Goal: Transaction & Acquisition: Book appointment/travel/reservation

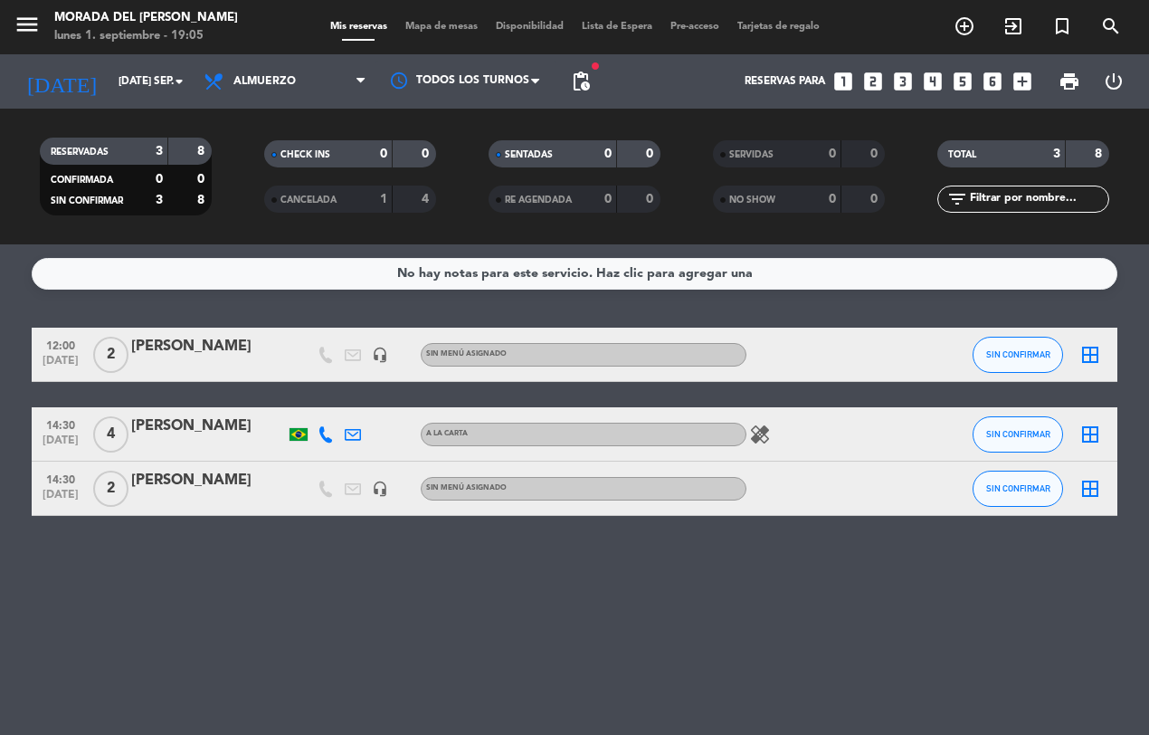
click at [867, 75] on icon "looks_two" at bounding box center [873, 82] width 24 height 24
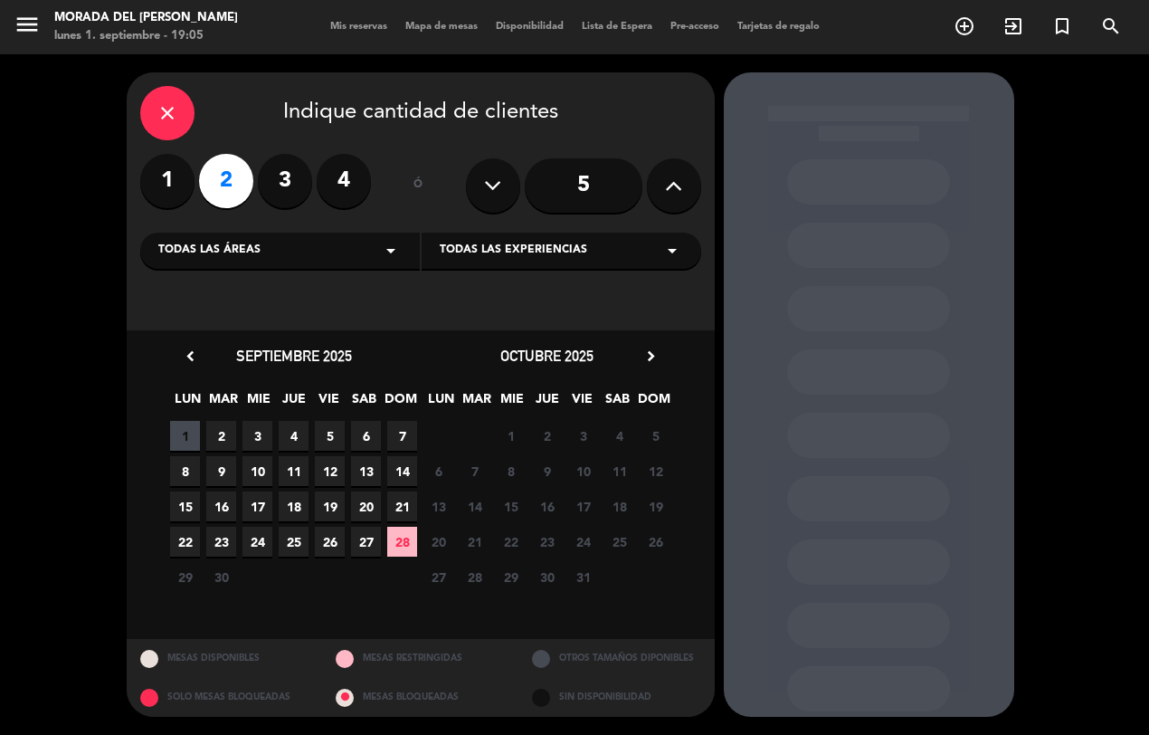
click at [209, 431] on span "2" at bounding box center [221, 436] width 30 height 30
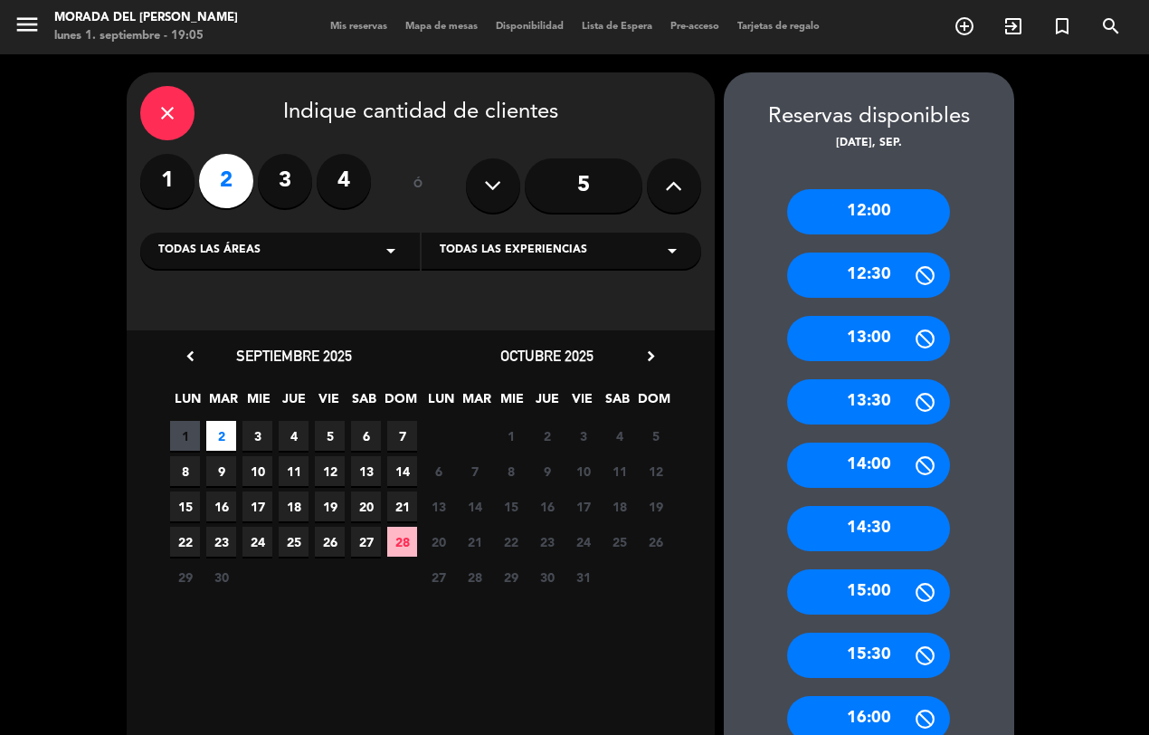
click at [889, 514] on div "14:30" at bounding box center [868, 528] width 163 height 45
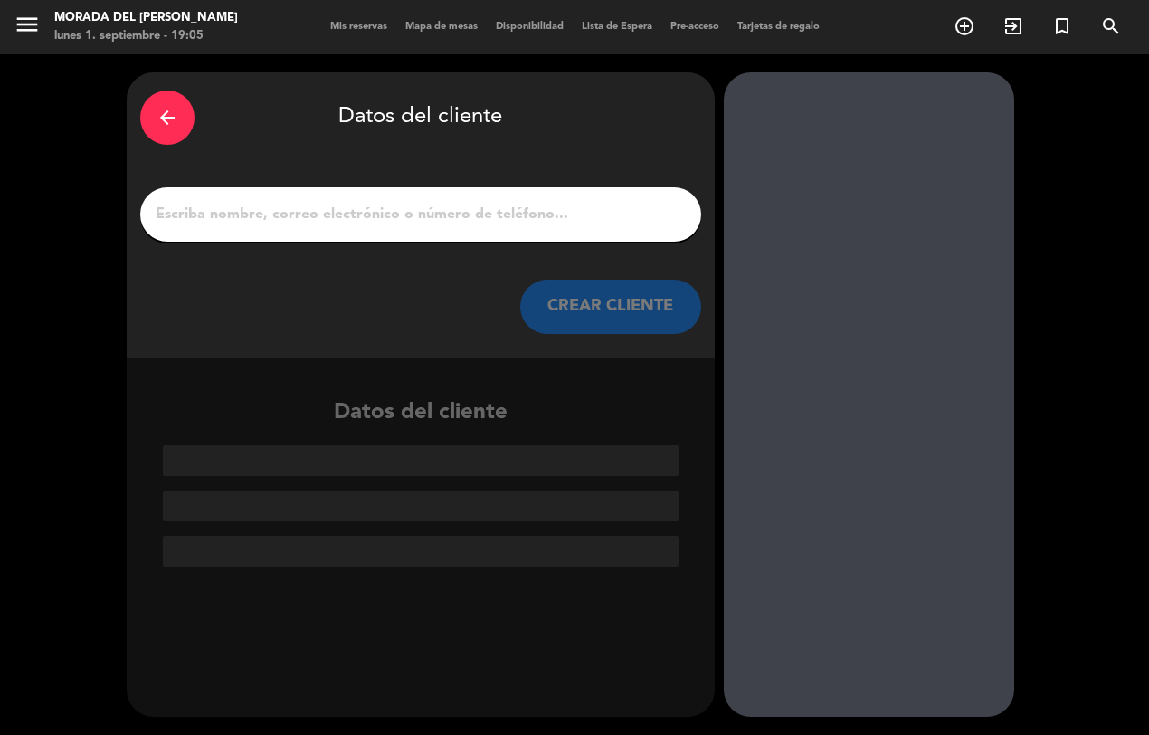
click at [261, 215] on input "1" at bounding box center [421, 214] width 534 height 25
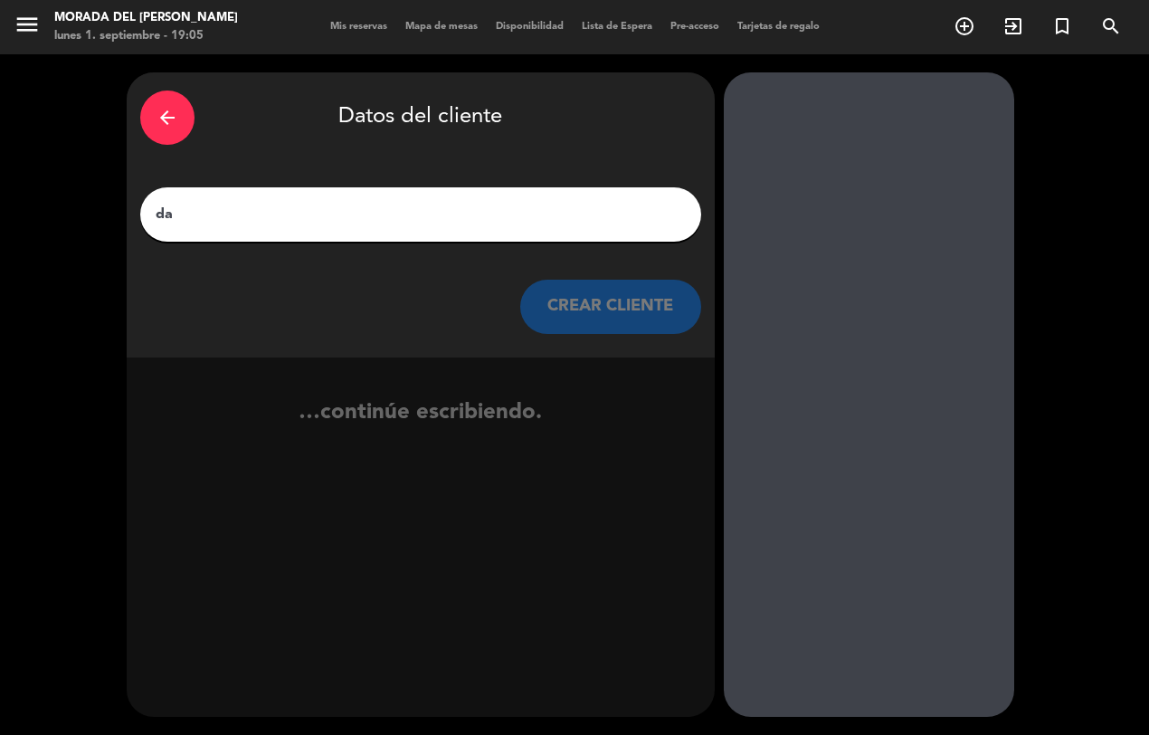
type input "d"
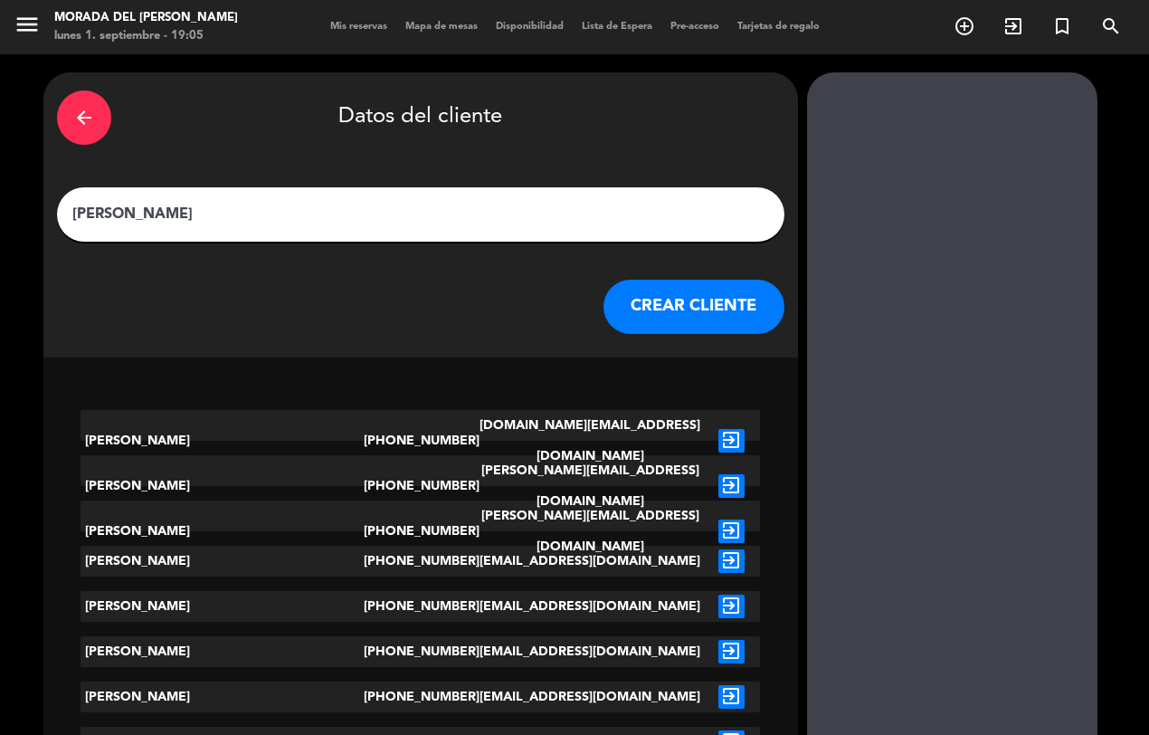
type input "[PERSON_NAME]"
click at [679, 314] on button "CREAR CLIENTE" at bounding box center [693, 307] width 181 height 54
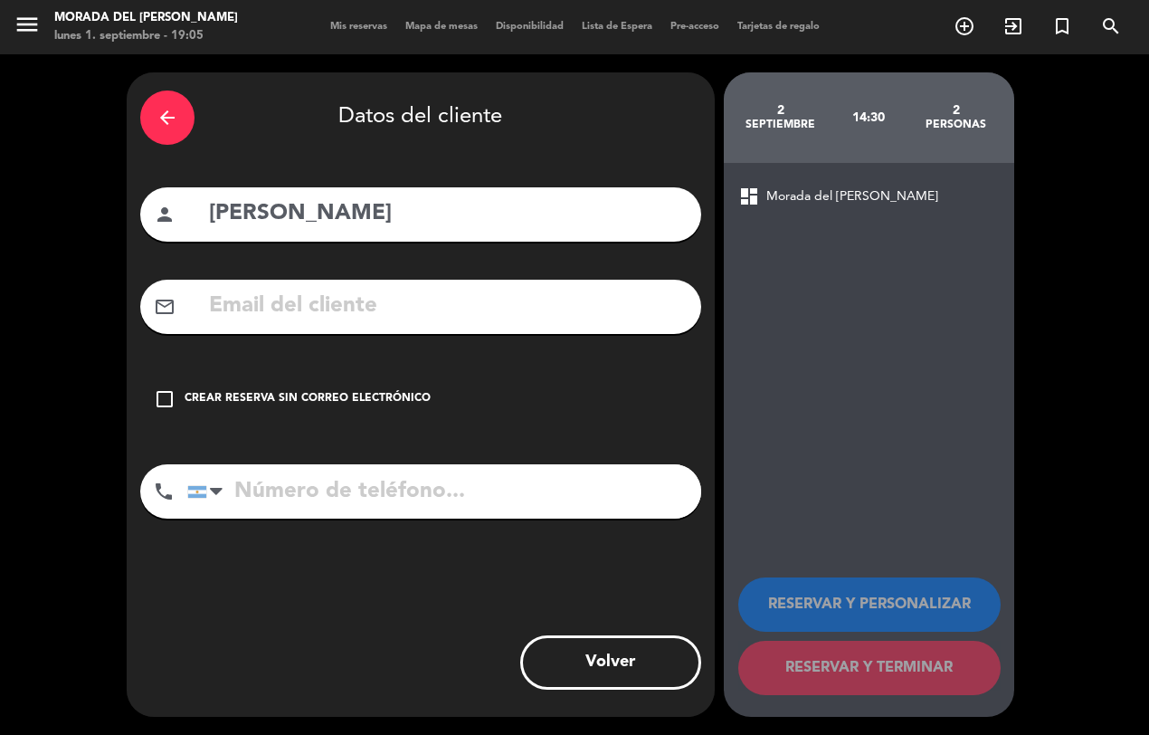
click at [205, 391] on div "Crear reserva sin correo electrónico" at bounding box center [308, 399] width 246 height 18
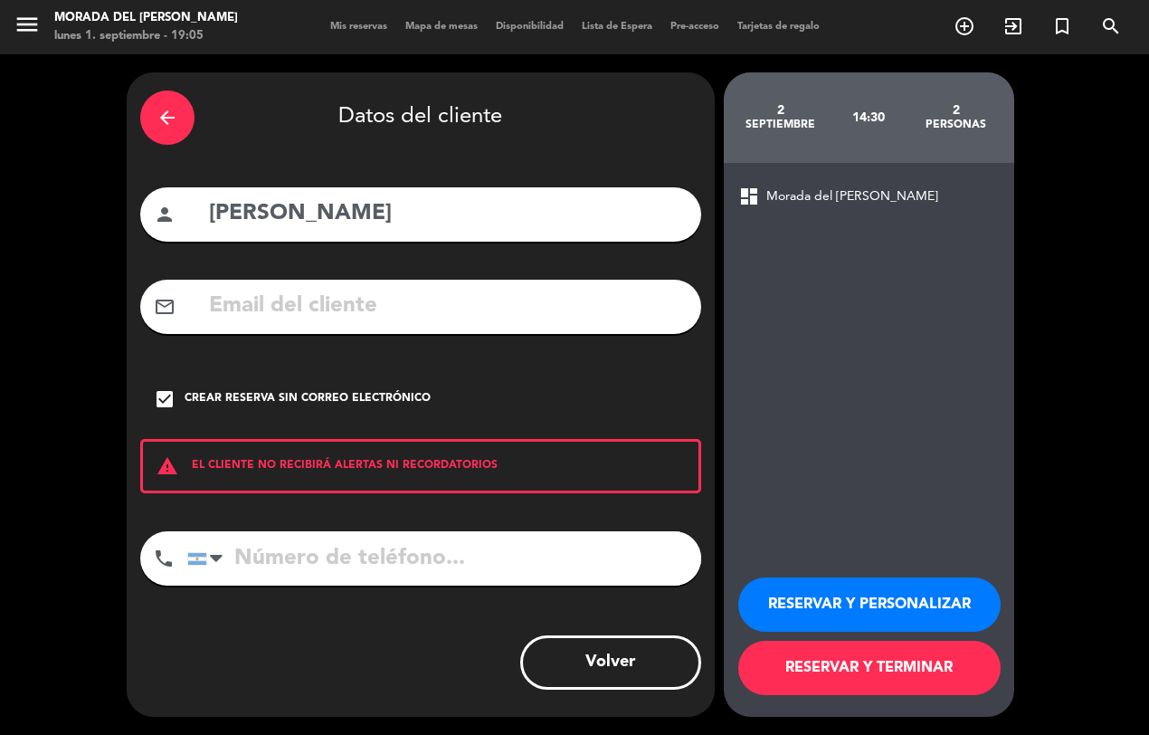
click at [880, 666] on button "RESERVAR Y TERMINAR" at bounding box center [869, 668] width 262 height 54
